Goal: Navigation & Orientation: Find specific page/section

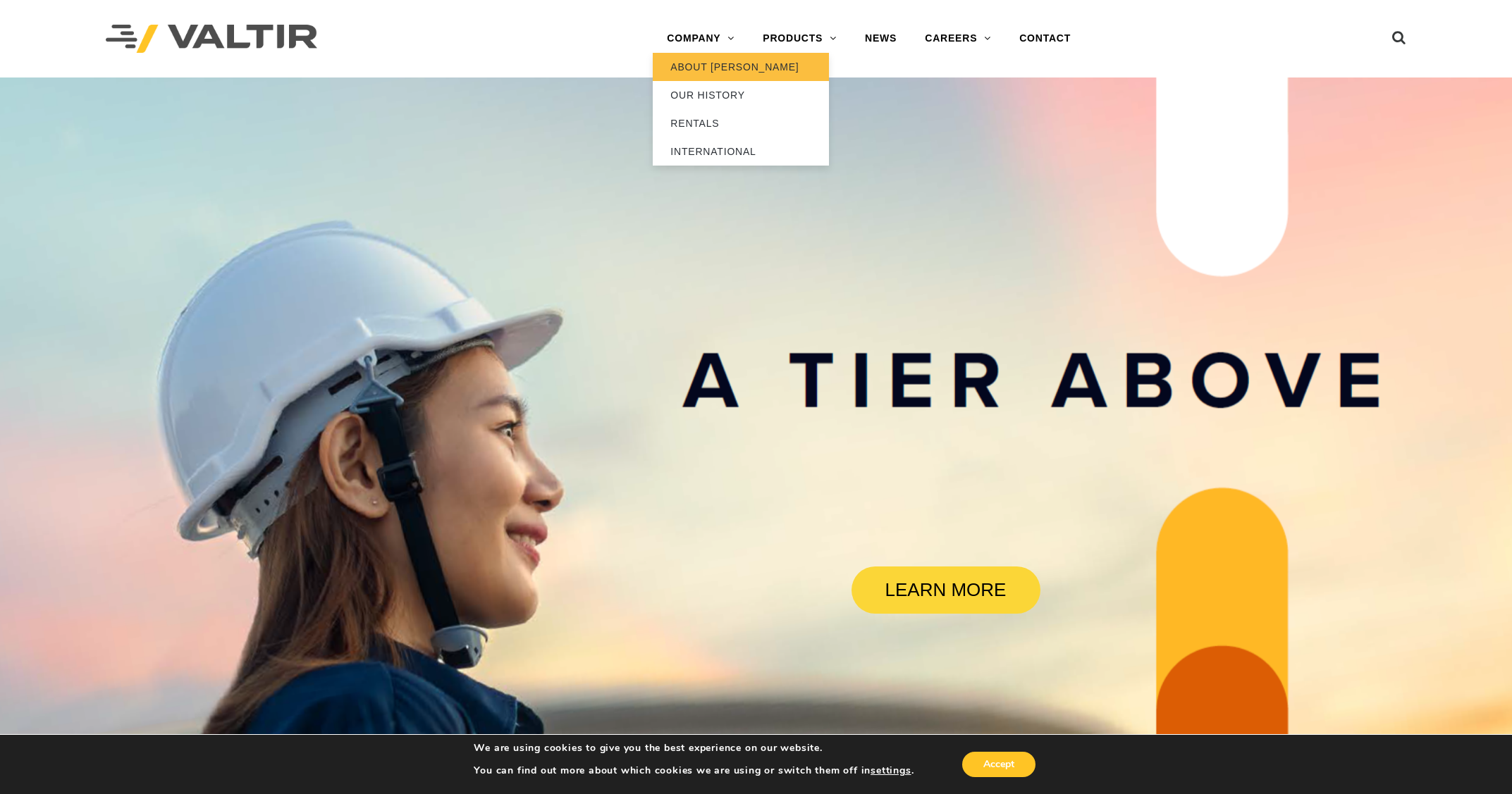
click at [714, 66] on link "ABOUT [PERSON_NAME]" at bounding box center [741, 67] width 177 height 28
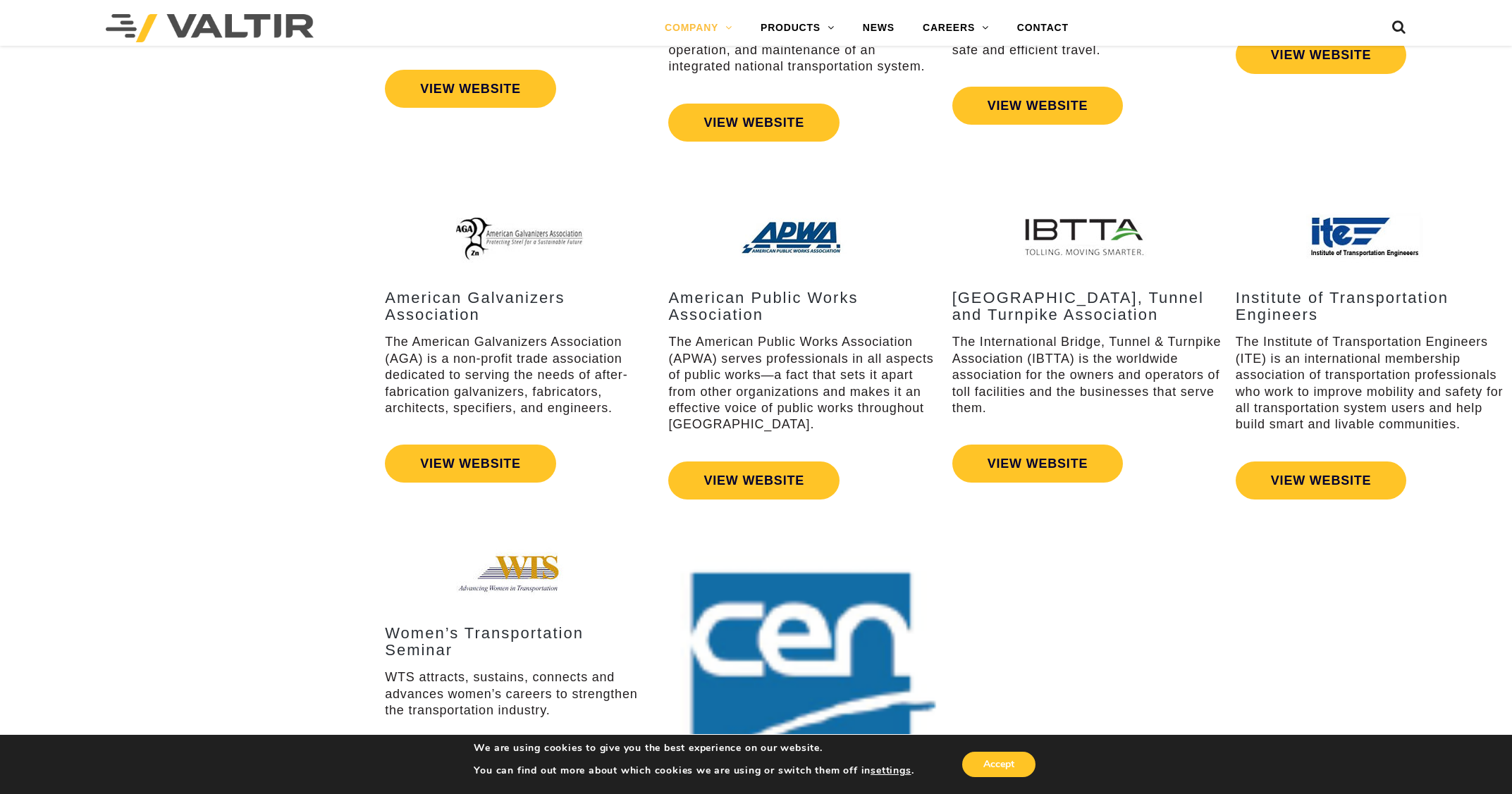
scroll to position [2079, 0]
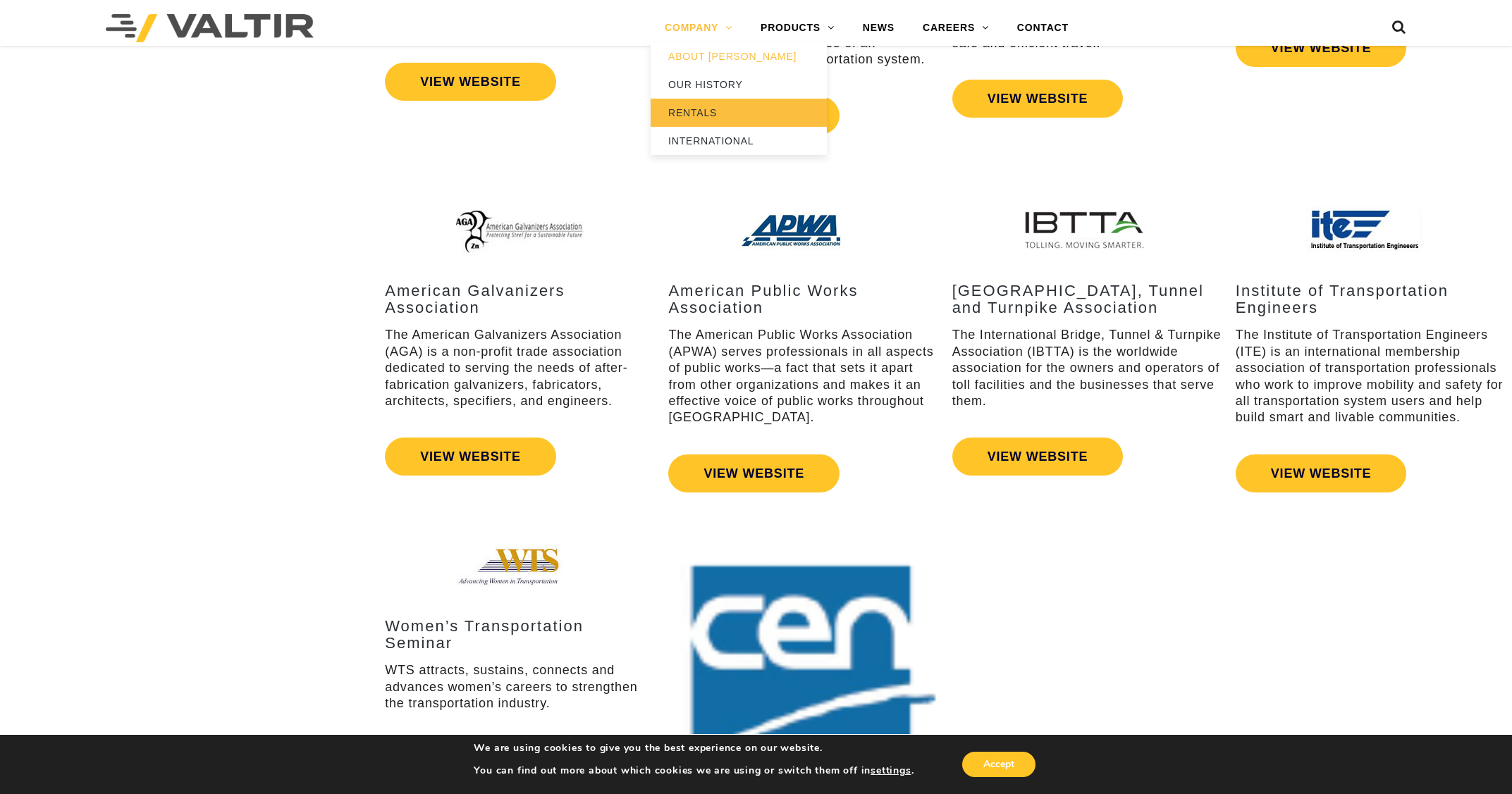
click at [699, 114] on link "RENTALS" at bounding box center [739, 113] width 177 height 28
